Goal: Find specific page/section: Find specific page/section

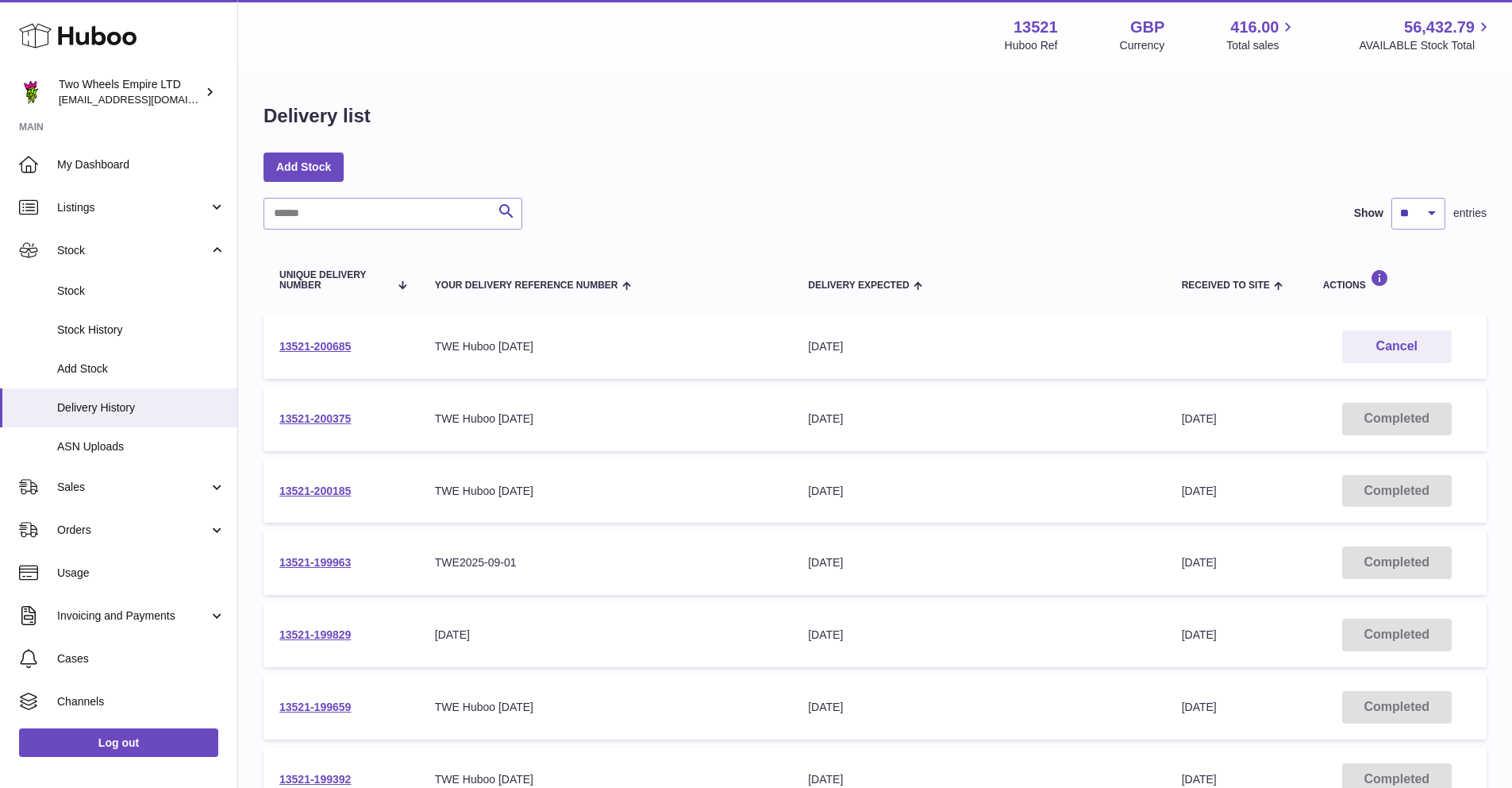
click at [68, 36] on use at bounding box center [78, 35] width 118 height 24
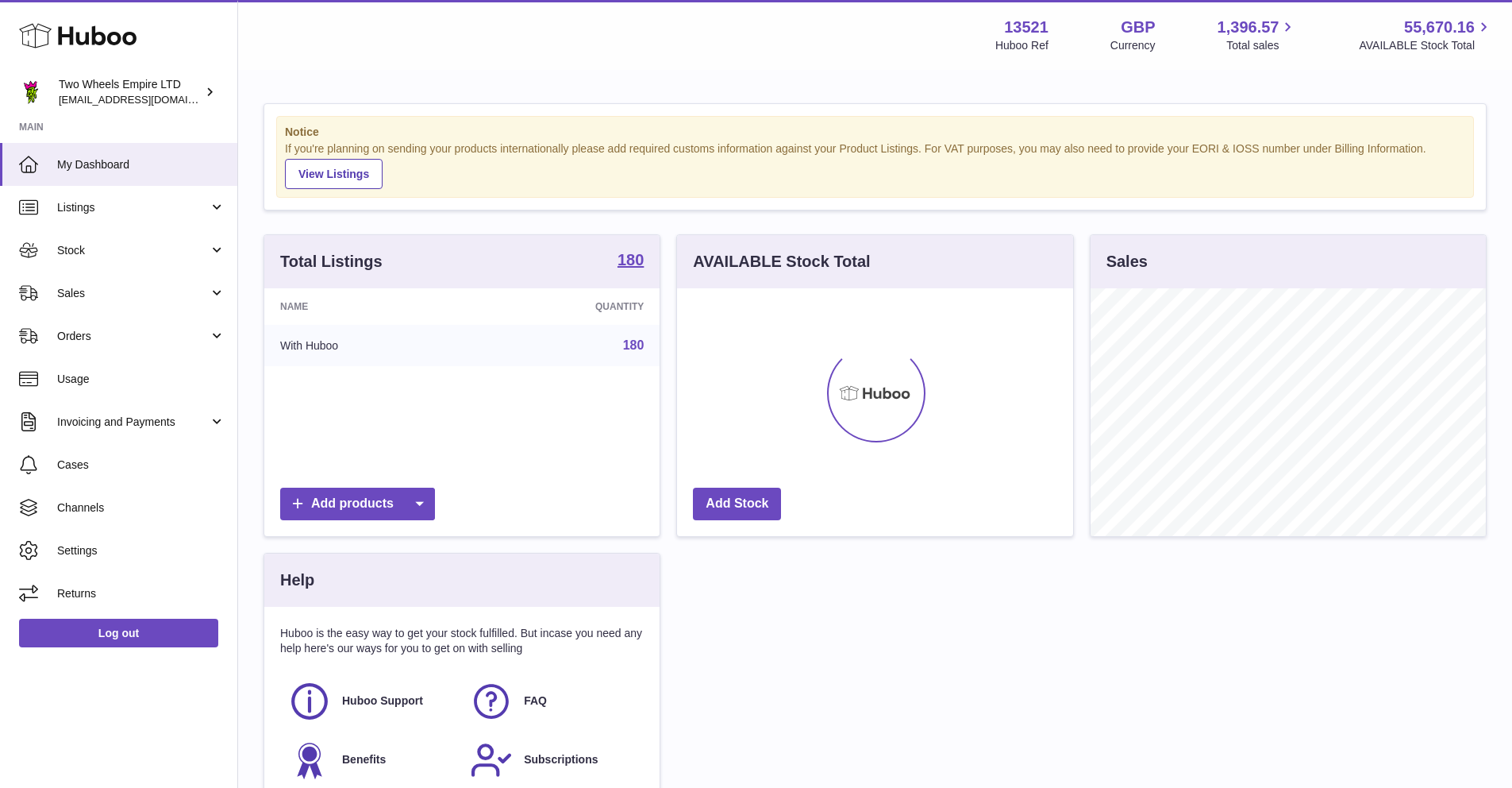
scroll to position [248, 396]
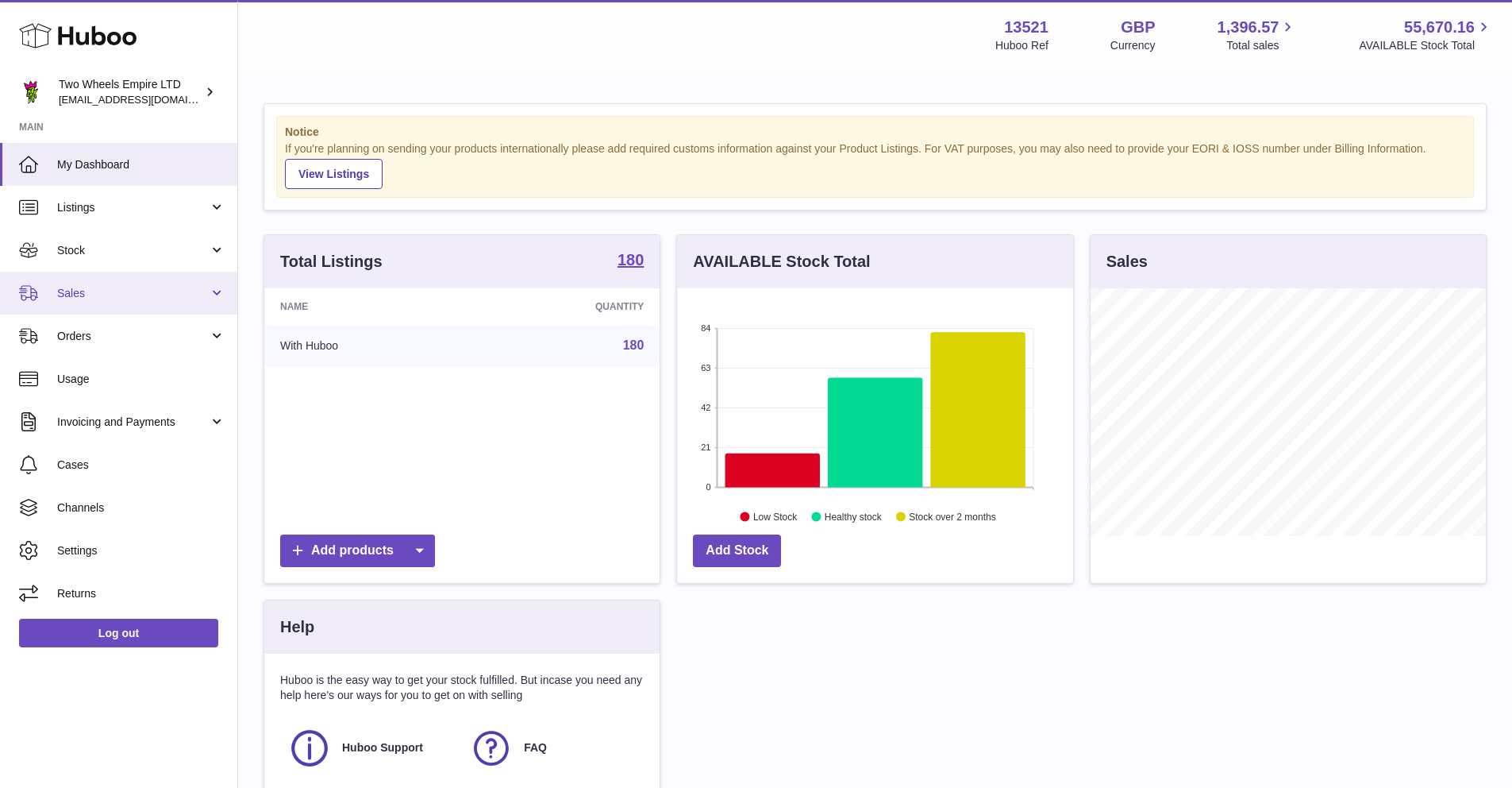
click at [170, 294] on span "Sales" at bounding box center [133, 294] width 151 height 15
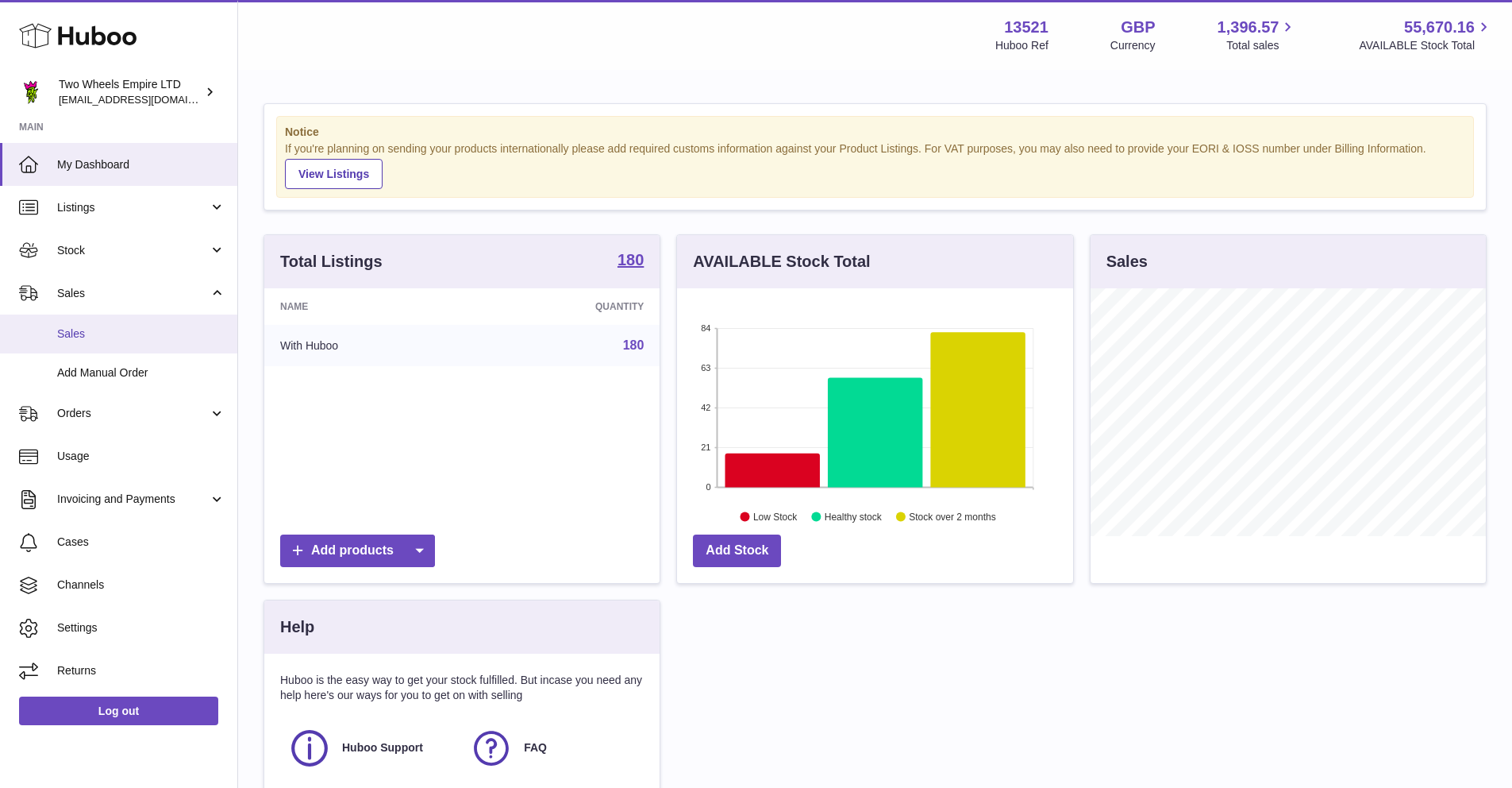
click at [96, 329] on span "Sales" at bounding box center [141, 334] width 168 height 15
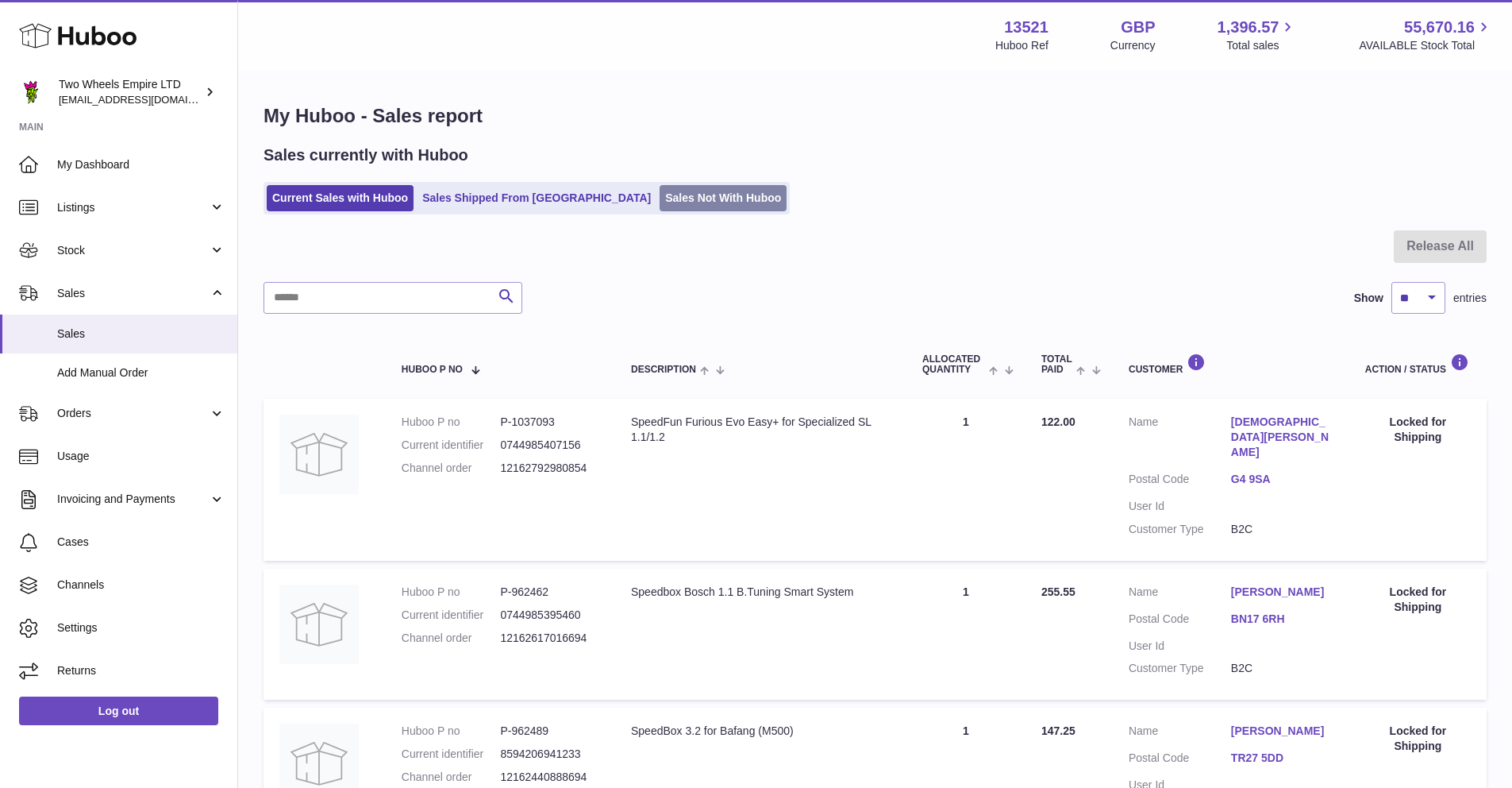
click at [660, 199] on link "Sales Not With Huboo" at bounding box center [723, 198] width 127 height 26
